Goal: Information Seeking & Learning: Learn about a topic

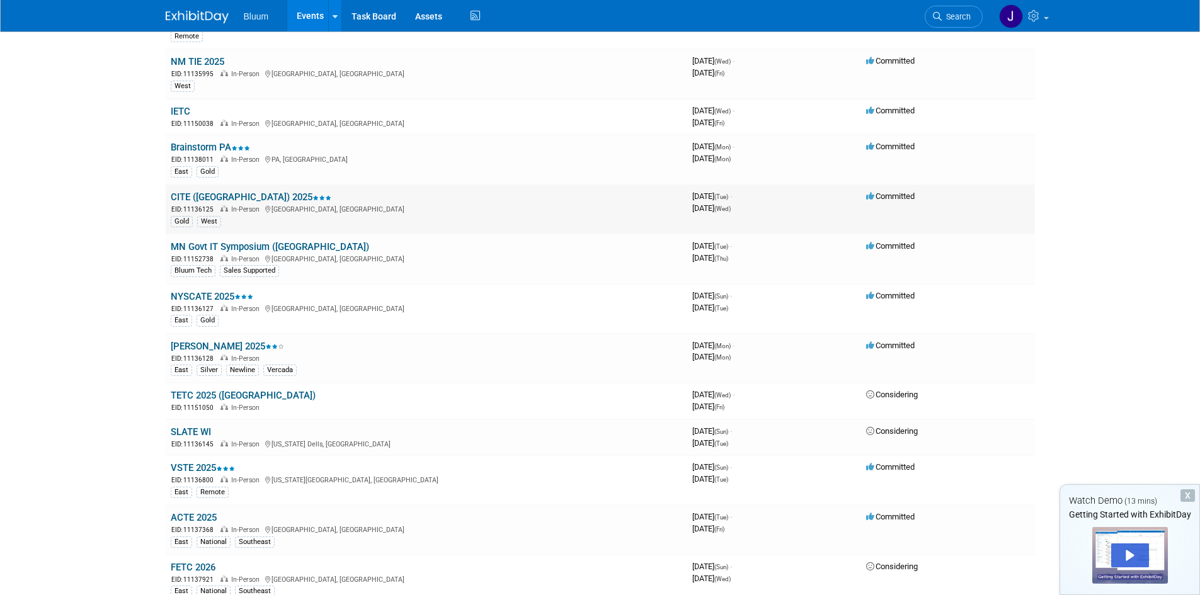
scroll to position [1008, 0]
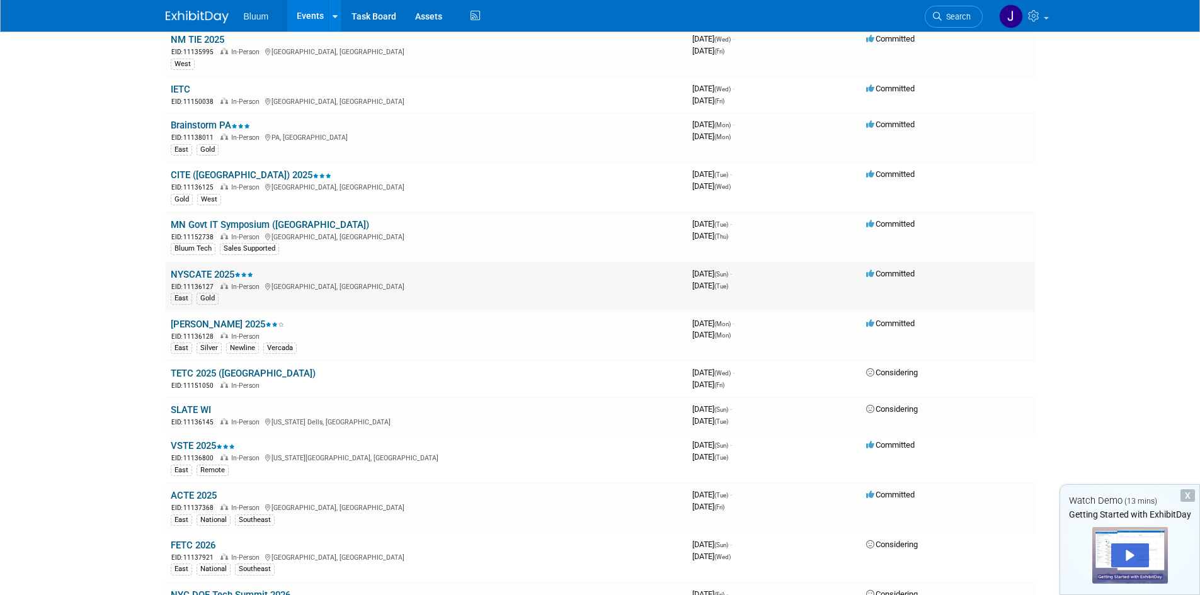
click at [192, 272] on link "NYSCATE 2025" at bounding box center [212, 274] width 83 height 11
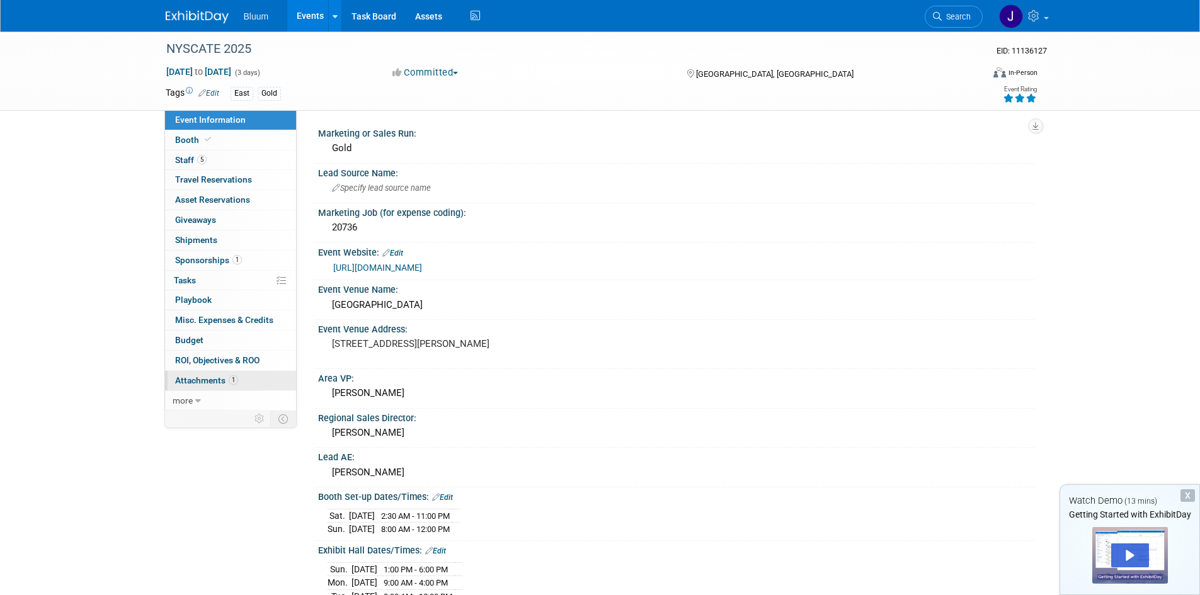
click at [221, 372] on link "1 Attachments 1" at bounding box center [230, 381] width 131 height 20
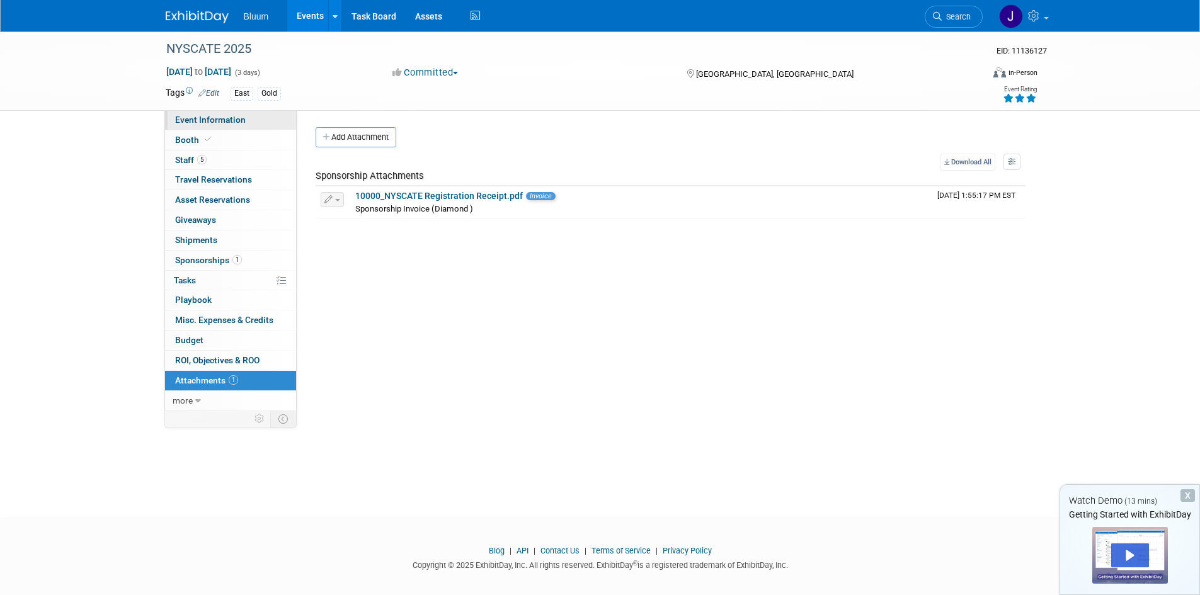
click at [227, 115] on span "Event Information" at bounding box center [210, 120] width 71 height 10
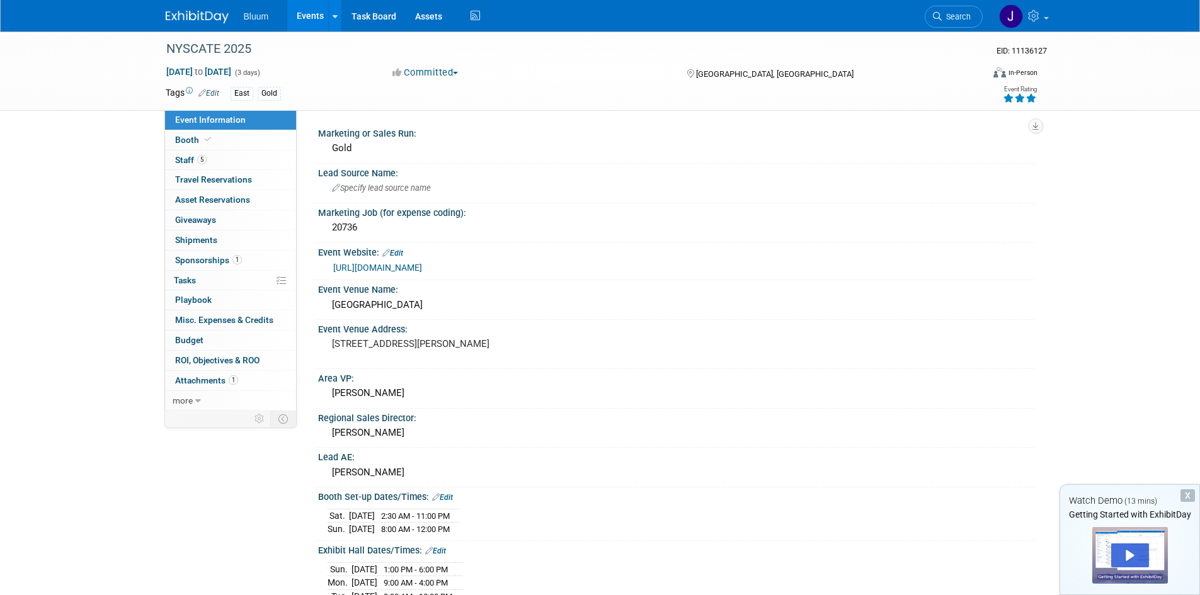
click at [365, 272] on link "https://www.nyscate.org/annual-conference.html" at bounding box center [377, 268] width 89 height 10
